Goal: Task Accomplishment & Management: Complete application form

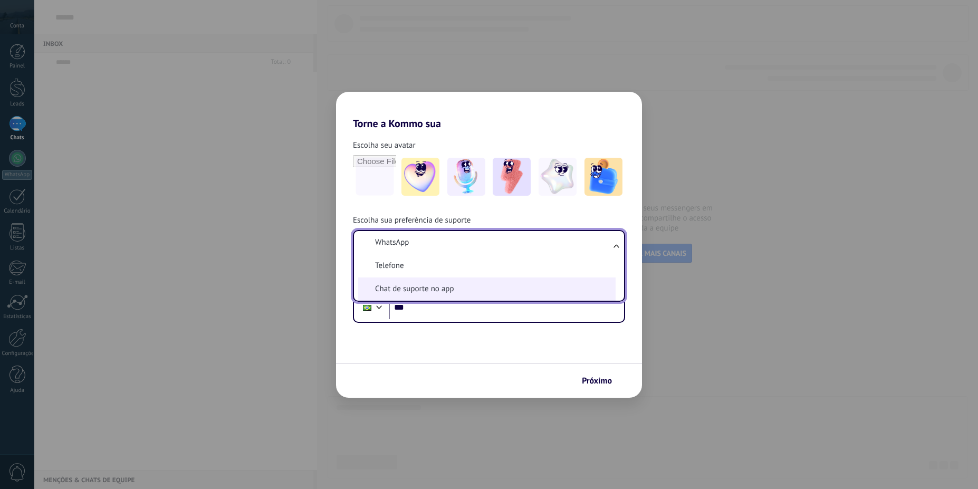
click at [568, 294] on li "Chat de suporte no app" at bounding box center [486, 288] width 257 height 23
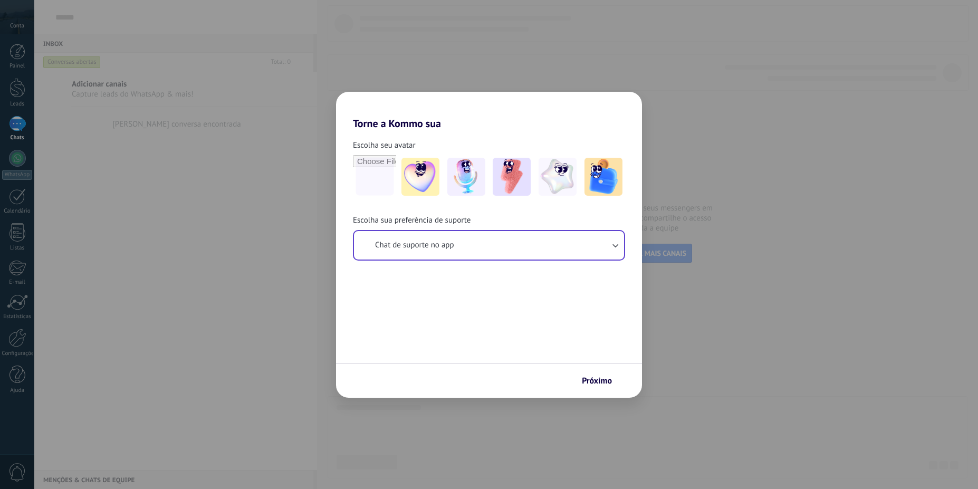
click at [595, 383] on span "Próximo" at bounding box center [597, 380] width 30 height 7
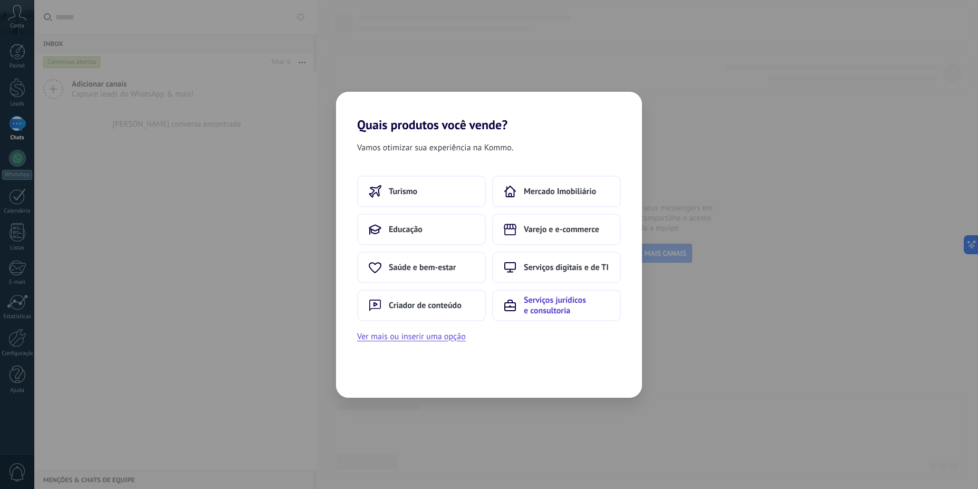
click at [572, 309] on span "Serviços jurídicos e consultoria" at bounding box center [566, 305] width 85 height 21
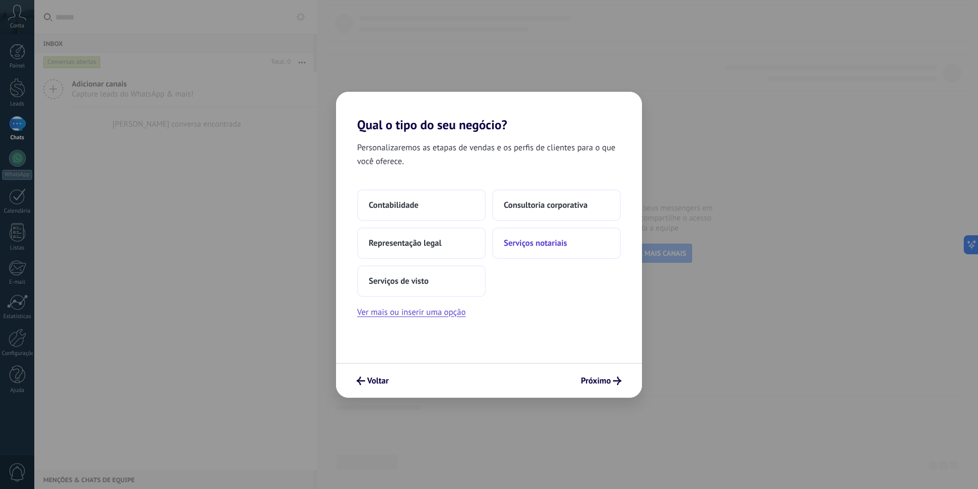
click at [583, 240] on button "Serviços notariais" at bounding box center [556, 243] width 129 height 32
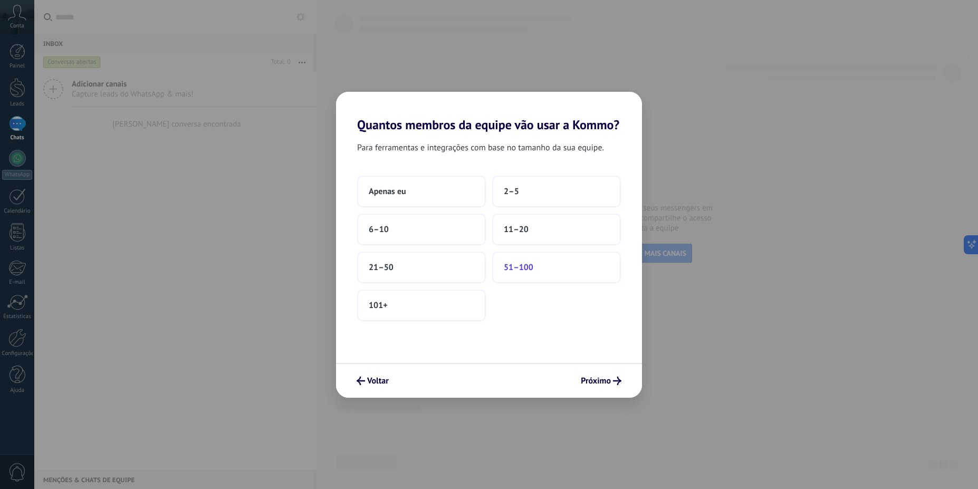
click at [561, 270] on button "51–100" at bounding box center [556, 268] width 129 height 32
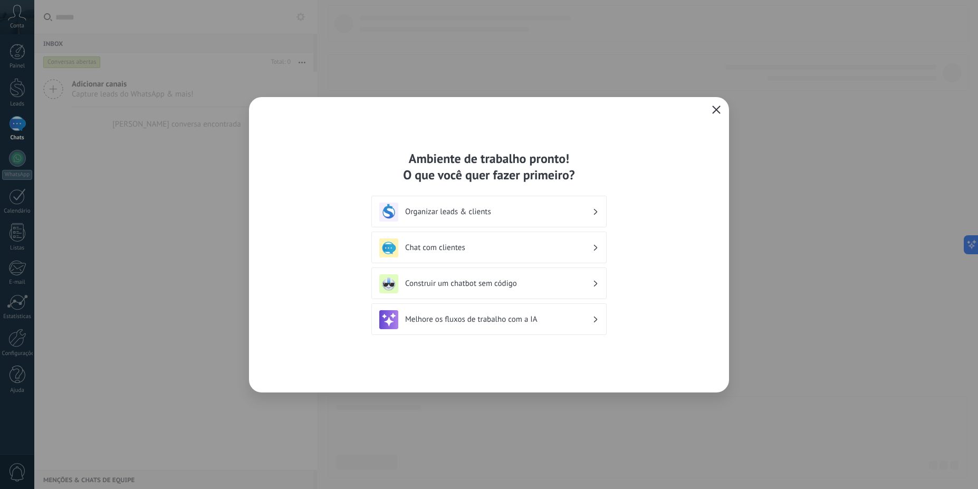
click at [717, 108] on icon "button" at bounding box center [716, 109] width 8 height 8
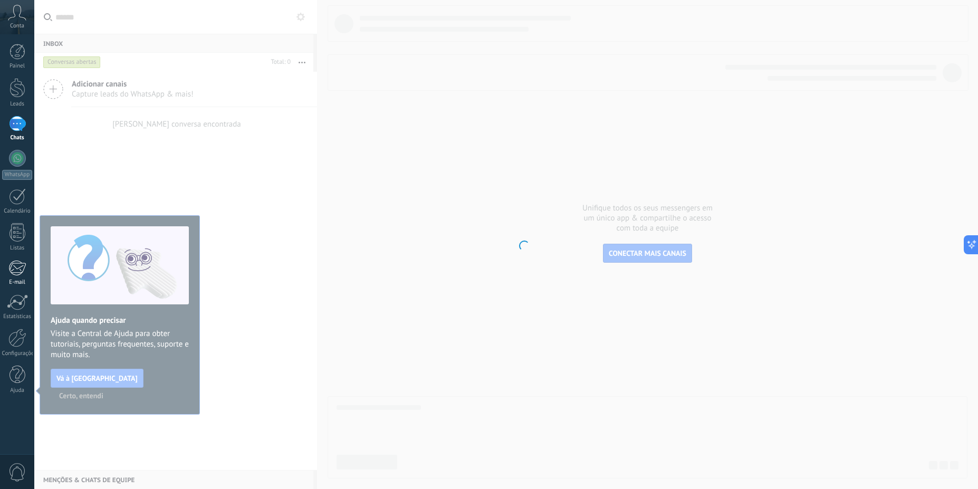
click at [17, 275] on div at bounding box center [16, 268] width 17 height 16
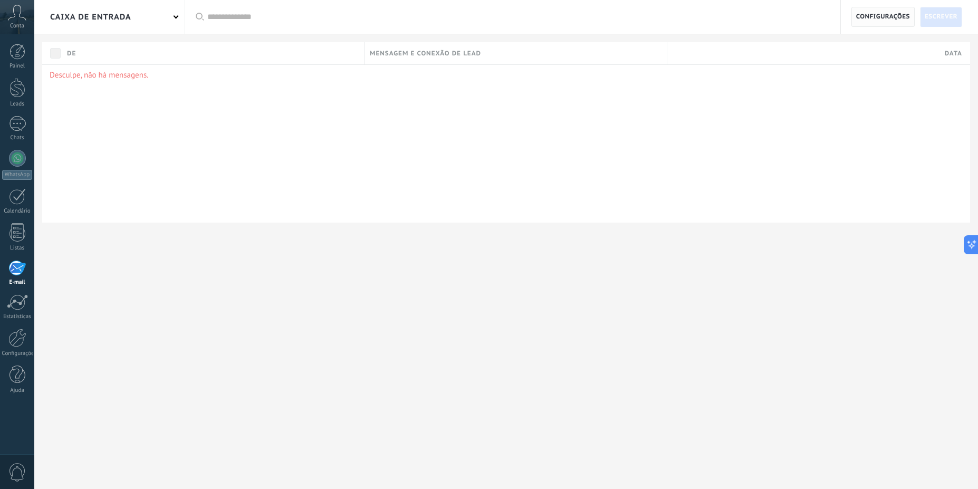
click at [866, 17] on span "Configurações" at bounding box center [883, 16] width 54 height 19
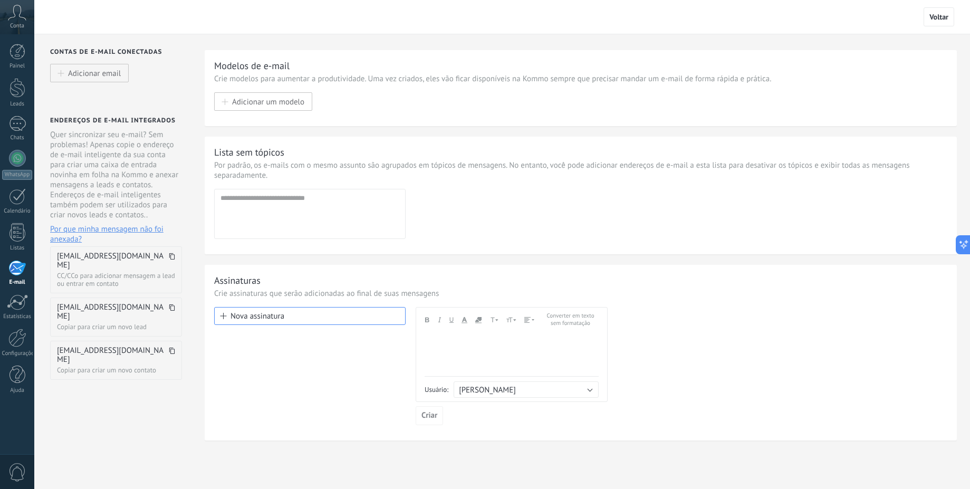
click at [169, 258] on icon at bounding box center [172, 256] width 6 height 6
click at [169, 260] on span at bounding box center [172, 260] width 6 height 17
click at [163, 263] on div "zoelacerda@mail.kommo.com CC/CCo para adicionar mensagem a lead ou entrar em co…" at bounding box center [116, 269] width 132 height 47
click at [169, 254] on dt "[EMAIL_ADDRESS][DOMAIN_NAME]" at bounding box center [116, 261] width 118 height 18
click at [169, 259] on span at bounding box center [172, 260] width 6 height 17
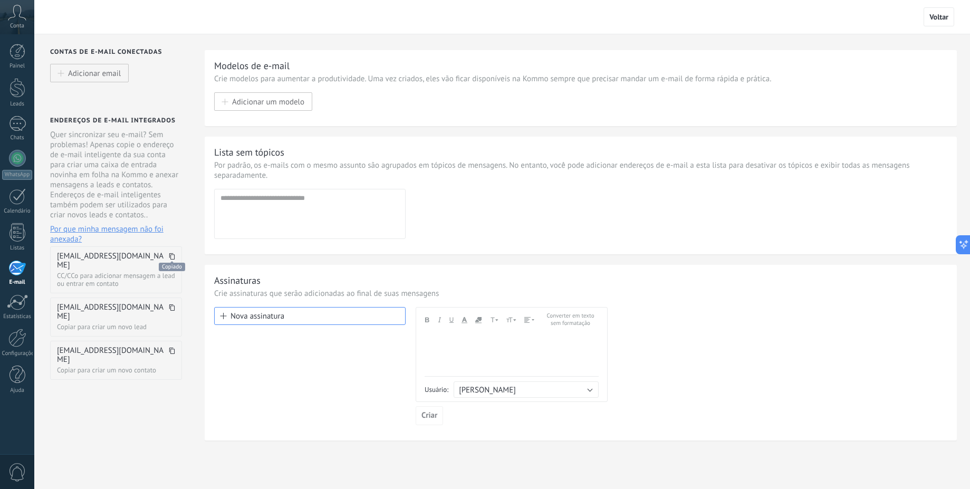
click at [169, 259] on span at bounding box center [172, 260] width 6 height 17
click at [16, 231] on div at bounding box center [17, 232] width 16 height 18
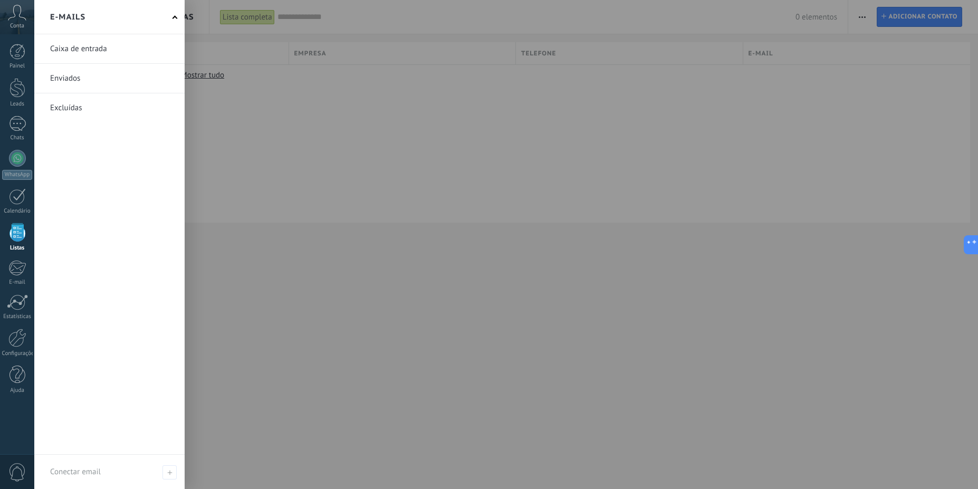
drag, startPoint x: 19, startPoint y: 277, endPoint x: 100, endPoint y: 278, distance: 81.2
click at [20, 278] on link "E-mail" at bounding box center [17, 273] width 34 height 26
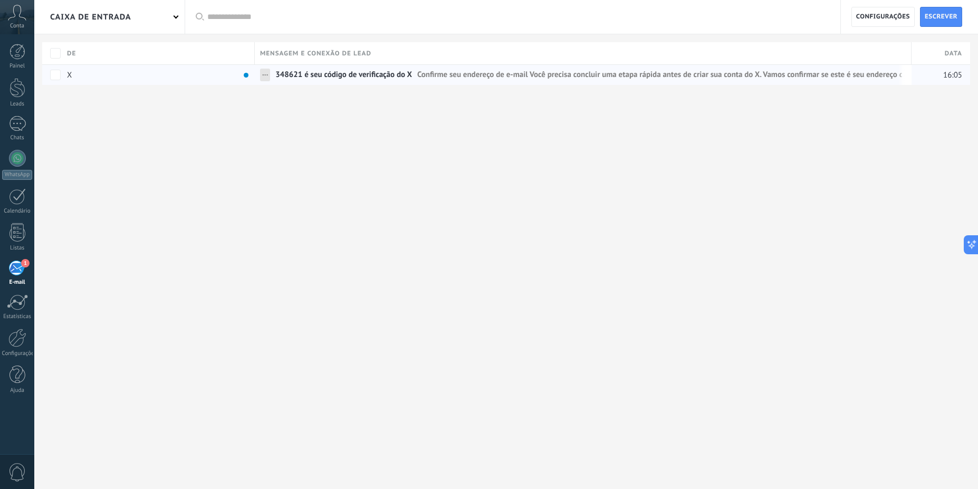
click at [280, 84] on span "348621 é seu código de verificação do X" at bounding box center [343, 77] width 137 height 15
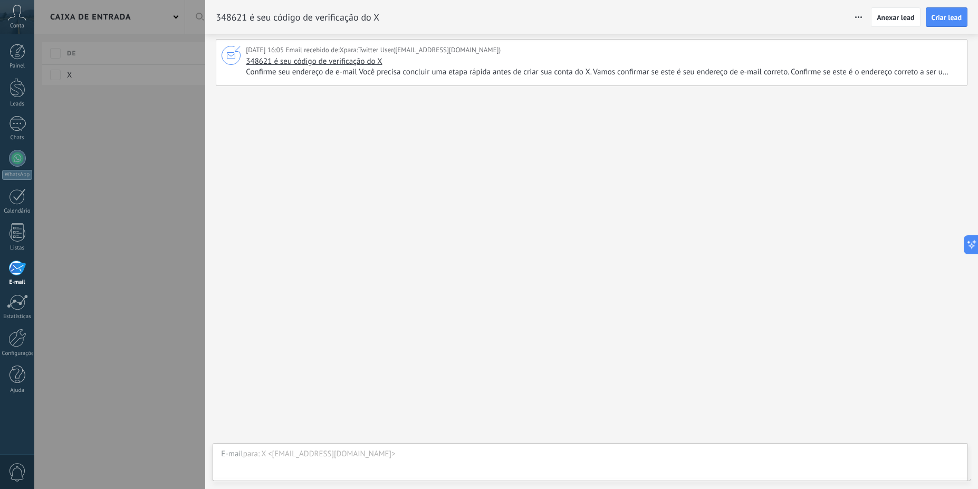
click at [481, 75] on span "Confirme seu endereço de e-mail Você precisa concluir uma etapa rápida antes de…" at bounding box center [602, 72] width 713 height 11
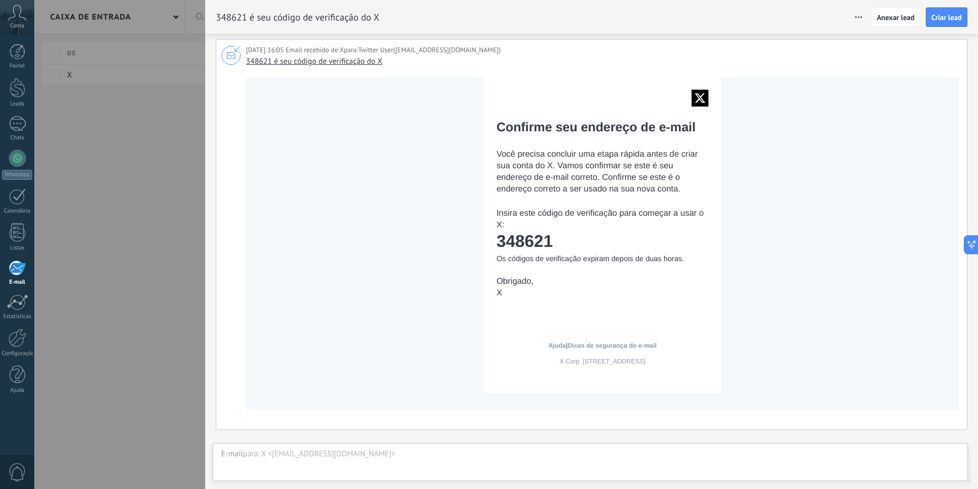
drag, startPoint x: 564, startPoint y: 243, endPoint x: 486, endPoint y: 254, distance: 78.9
click at [487, 252] on tr "Confirme seu endereço de e-mail Você precisa concluir uma etapa rápida antes de…" at bounding box center [602, 196] width 237 height 239
click at [486, 236] on td at bounding box center [490, 196] width 13 height 239
click at [551, 246] on td "348621" at bounding box center [602, 240] width 212 height 19
drag, startPoint x: 557, startPoint y: 233, endPoint x: 499, endPoint y: 238, distance: 58.3
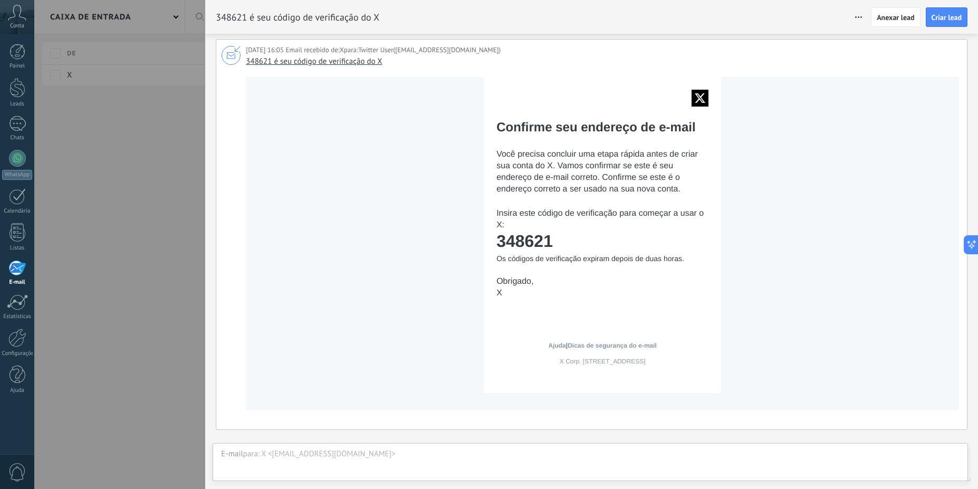
click at [499, 238] on td "348621" at bounding box center [602, 240] width 212 height 19
copy td "348621"
click at [161, 267] on div at bounding box center [489, 244] width 978 height 489
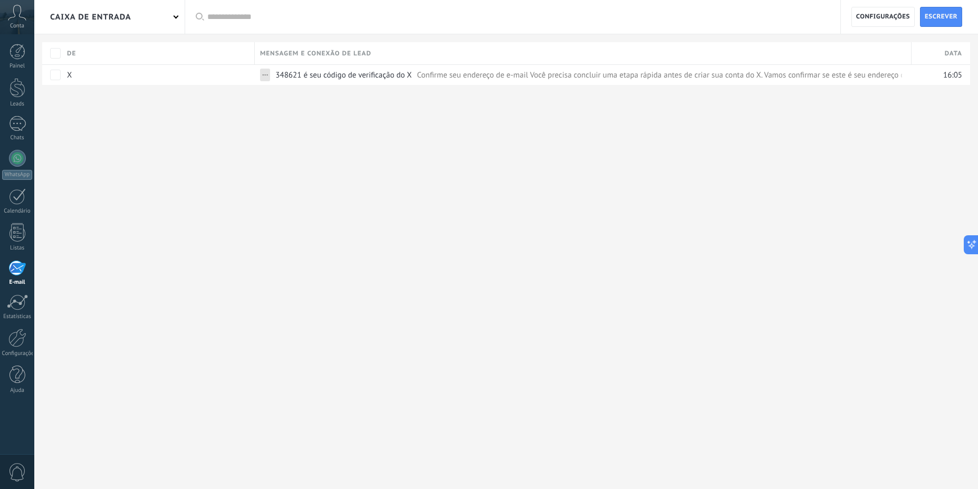
drag, startPoint x: 25, startPoint y: 258, endPoint x: 41, endPoint y: 249, distance: 18.9
click at [25, 258] on div "Painel Leads Chats WhatsApp Clientes 1" at bounding box center [17, 224] width 34 height 361
click at [870, 23] on span "Configurações" at bounding box center [883, 16] width 54 height 19
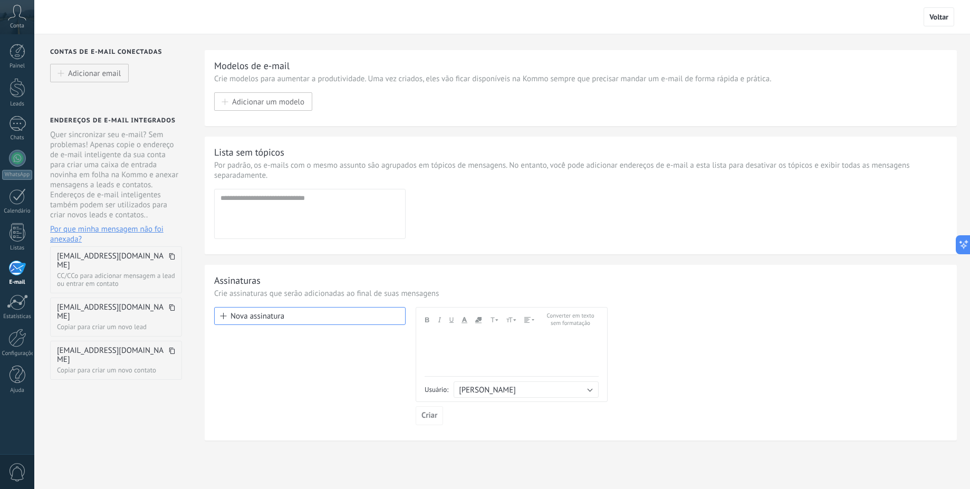
click at [170, 255] on dt "[EMAIL_ADDRESS][DOMAIN_NAME]" at bounding box center [116, 261] width 118 height 18
click at [169, 255] on use at bounding box center [171, 256] width 5 height 6
click at [169, 258] on icon at bounding box center [172, 256] width 6 height 6
click at [169, 259] on icon at bounding box center [172, 256] width 6 height 6
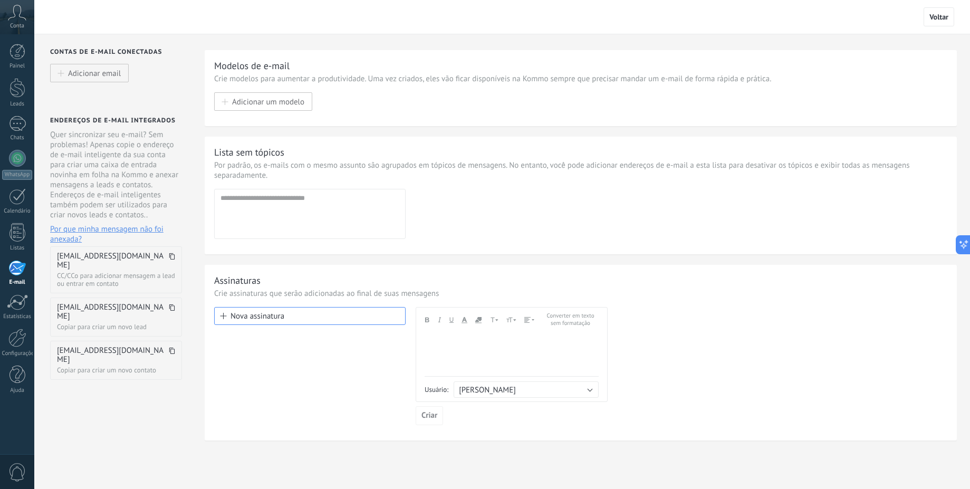
click at [169, 258] on span at bounding box center [172, 260] width 6 height 17
